Goal: Task Accomplishment & Management: Use online tool/utility

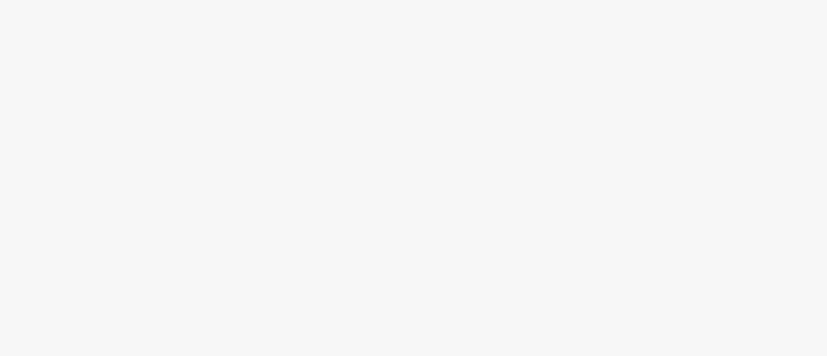
select select "72000950-a0a7-427d-a4e5-c6bc812fbb51"
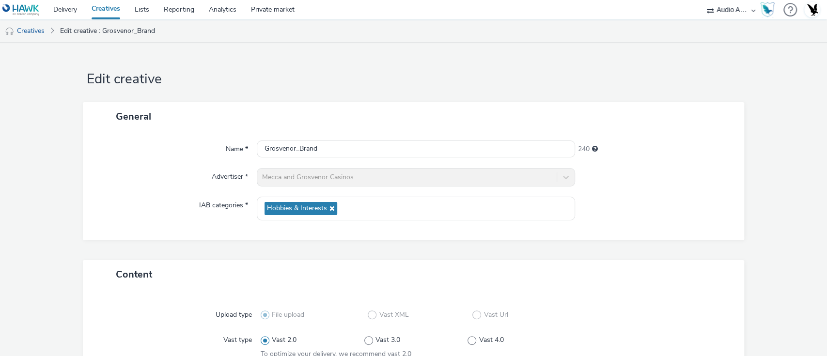
scroll to position [376, 0]
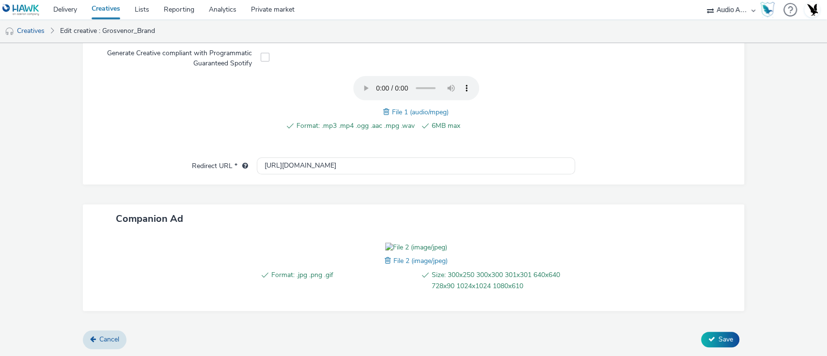
click at [104, 321] on div "Content Upload type File upload Vast XML Vast Url Vast type Vast 2.0 Vast 3.0 V…" at bounding box center [414, 134] width 662 height 393
click at [104, 331] on link "Cancel" at bounding box center [105, 339] width 44 height 18
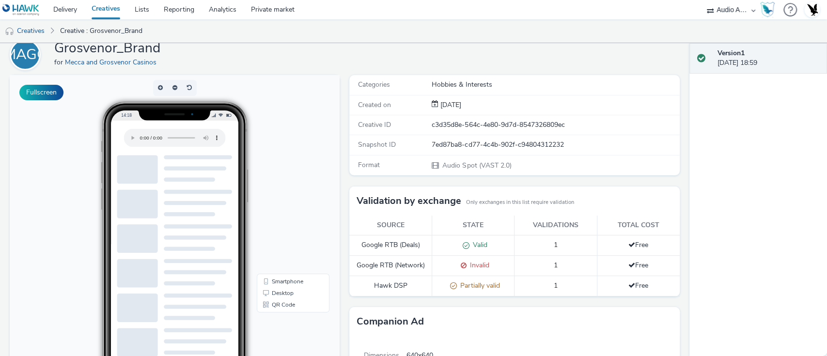
scroll to position [41, 0]
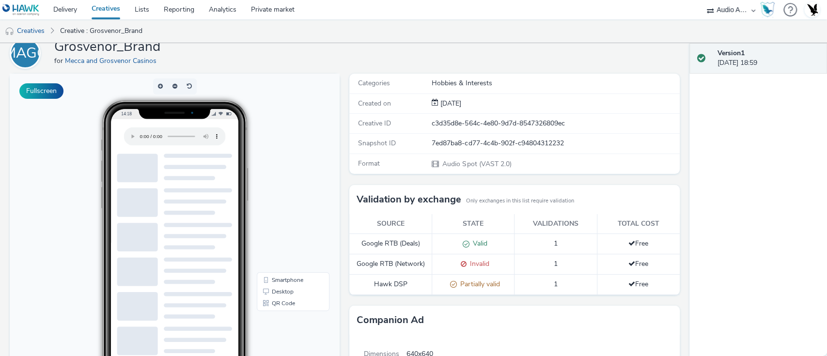
click at [458, 141] on div "7ed87ba8-cd77-4c4b-902f-c94804312232" at bounding box center [555, 144] width 247 height 10
copy div "7ed87ba8-cd77-4c4b-902f-c94804312232"
